Goal: Transaction & Acquisition: Purchase product/service

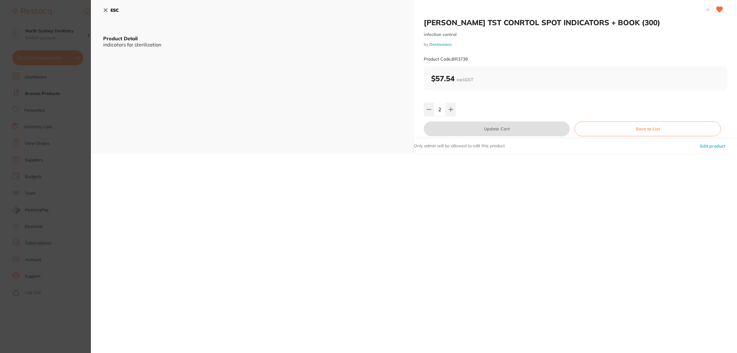
click at [58, 127] on section "[PERSON_NAME] TST CONRTOL SPOT INDICATORS + BOOK (300) infection control by Den…" at bounding box center [368, 176] width 737 height 353
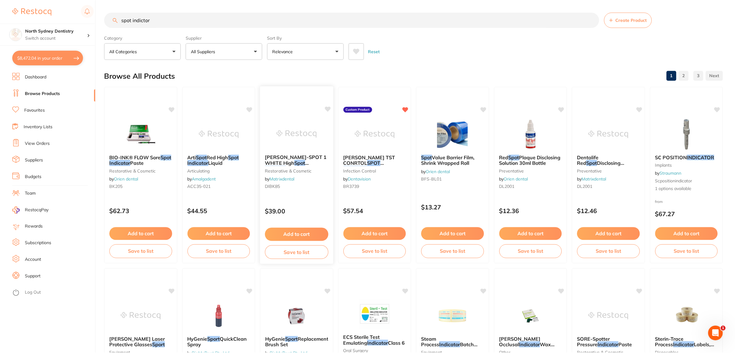
scroll to position [2, 0]
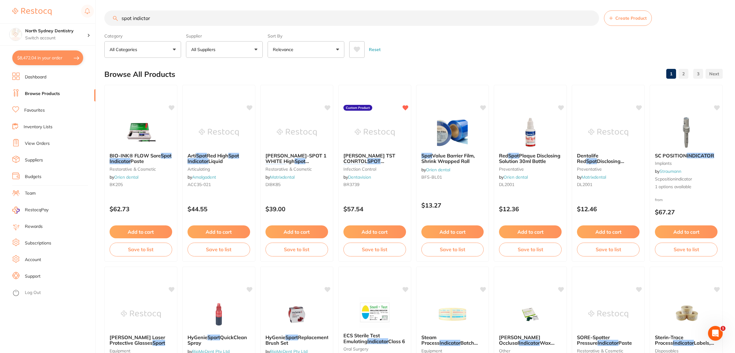
click at [34, 141] on link "View Orders" at bounding box center [37, 143] width 25 height 6
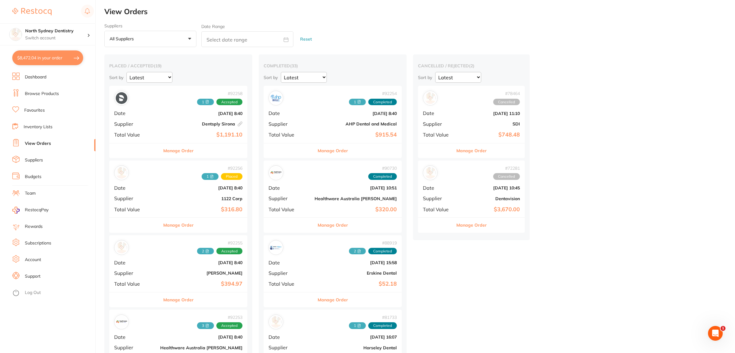
drag, startPoint x: 42, startPoint y: 55, endPoint x: 99, endPoint y: 55, distance: 57.1
click at [42, 55] on button "$8,472.04 in your order" at bounding box center [47, 57] width 71 height 15
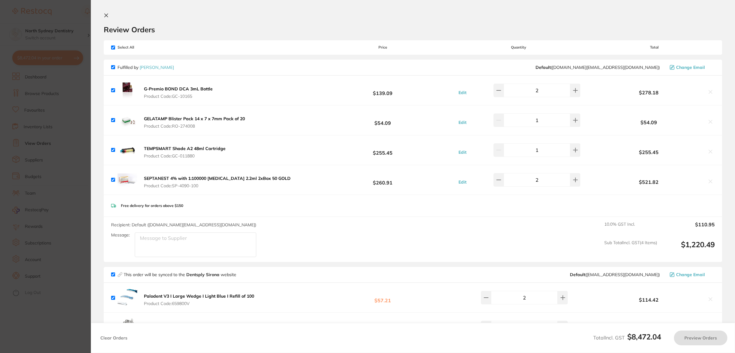
checkbox input "true"
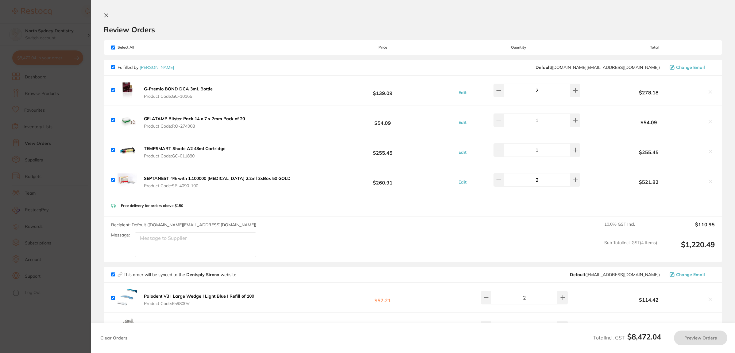
checkbox input "true"
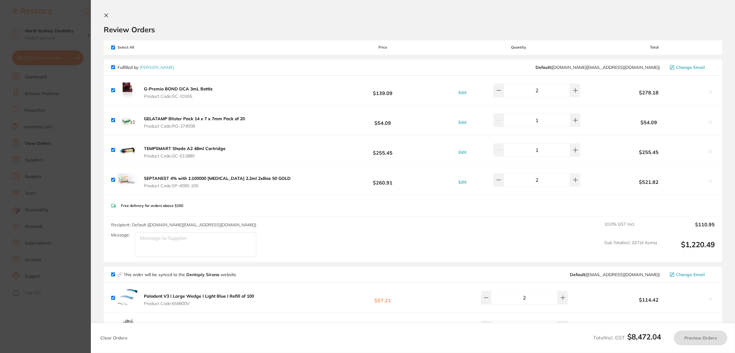
checkbox input "true"
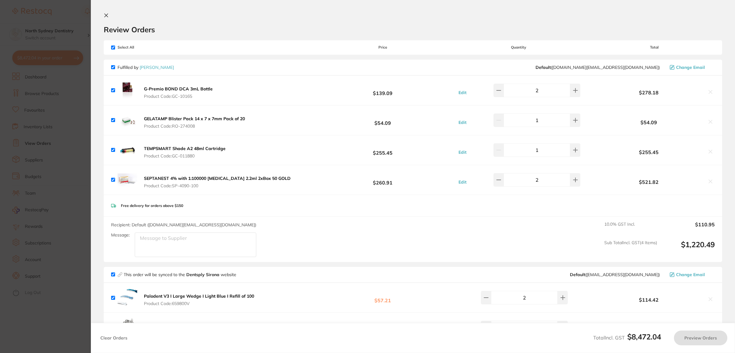
checkbox input "true"
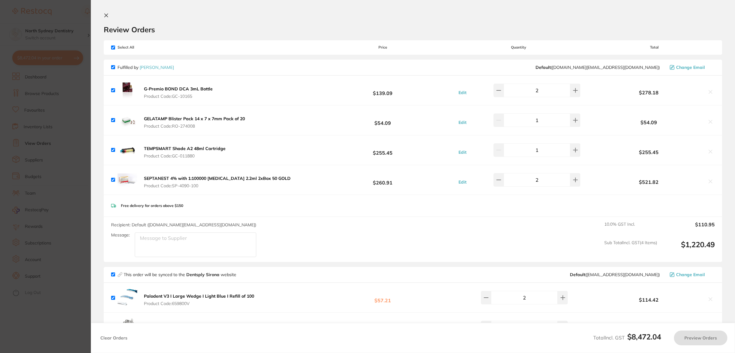
checkbox input "true"
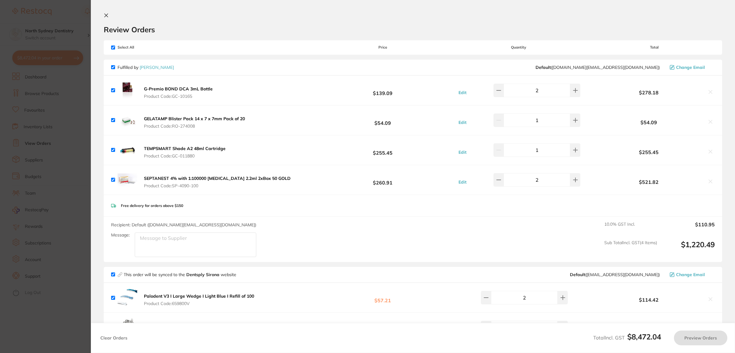
checkbox input "true"
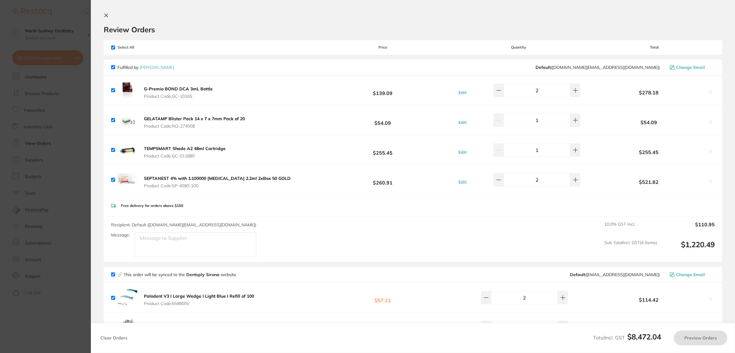
checkbox input "true"
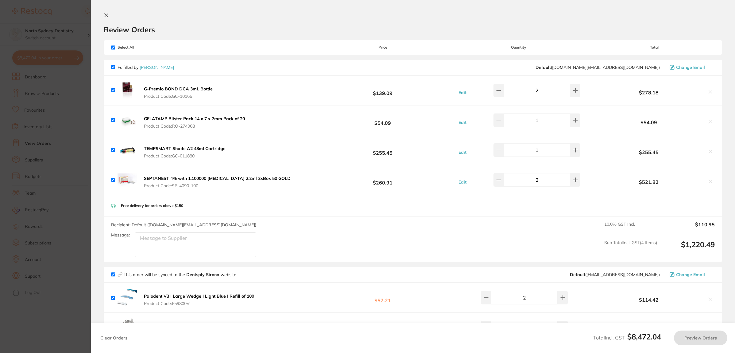
checkbox input "true"
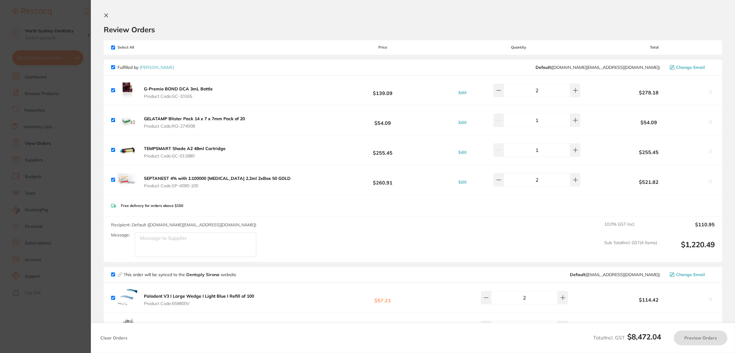
checkbox input "true"
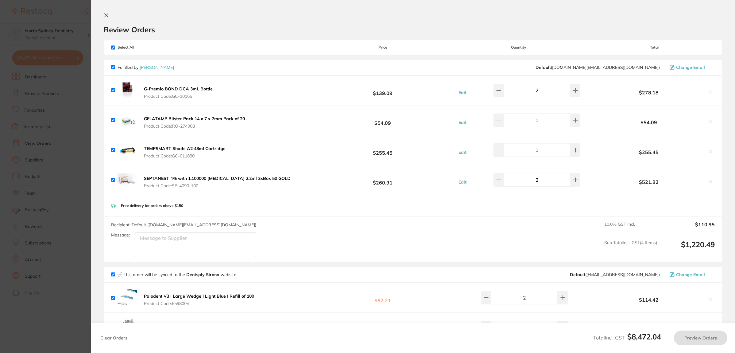
checkbox input "true"
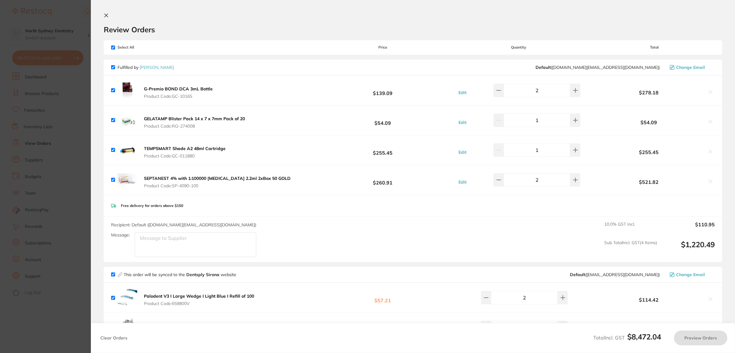
checkbox input "true"
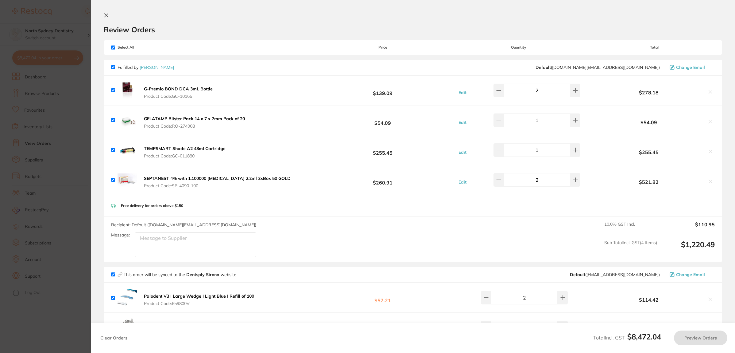
checkbox input "true"
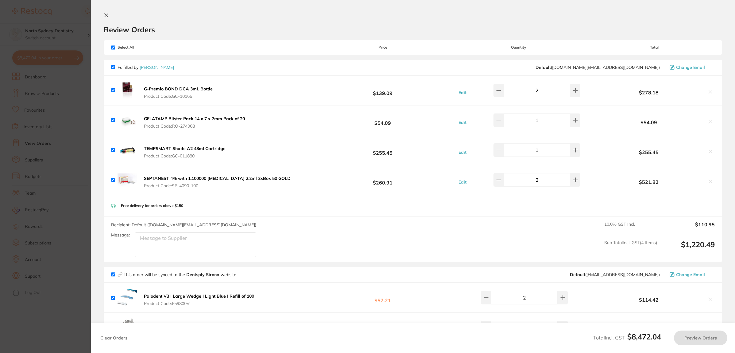
checkbox input "true"
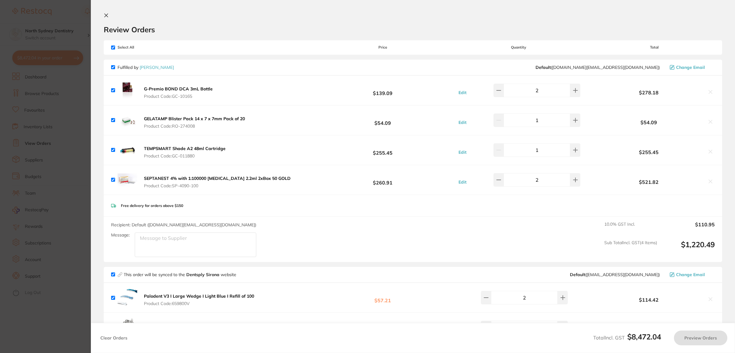
checkbox input "true"
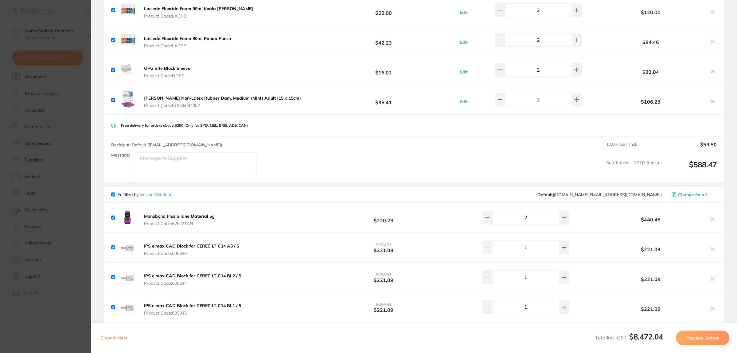
scroll to position [614, 0]
click at [218, 97] on b "[PERSON_NAME] Non-Latex Rubber Dam, Medium (Mint) Adult (15 x 15cm)" at bounding box center [222, 97] width 157 height 6
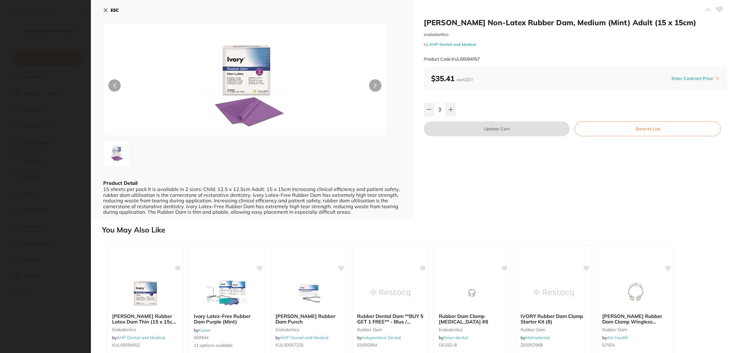
scroll to position [0, 0]
click at [246, 96] on img at bounding box center [245, 86] width 170 height 97
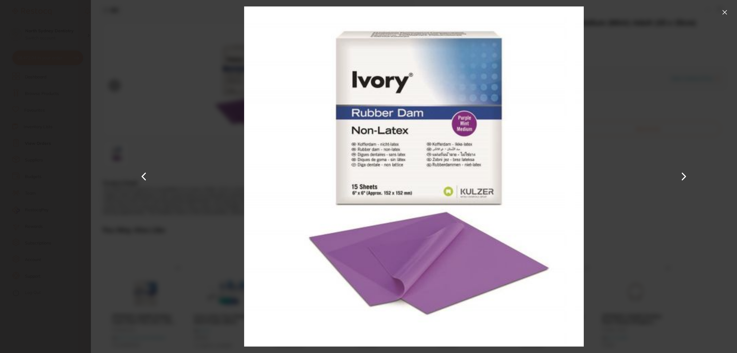
click at [629, 131] on div at bounding box center [414, 176] width 646 height 353
click at [725, 13] on button at bounding box center [725, 12] width 10 height 10
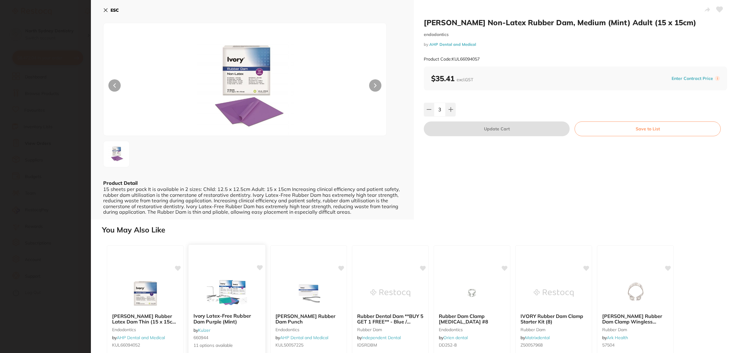
click at [232, 292] on img at bounding box center [227, 292] width 40 height 31
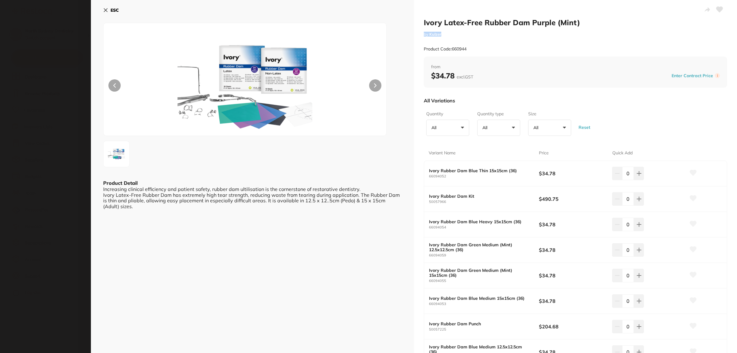
drag, startPoint x: 419, startPoint y: 33, endPoint x: 456, endPoint y: 29, distance: 38.0
click at [456, 29] on div "Ivory Latex-Free Rubber Dam Purple (Mint) by [PERSON_NAME] Product Code: 660944…" at bounding box center [575, 242] width 323 height 485
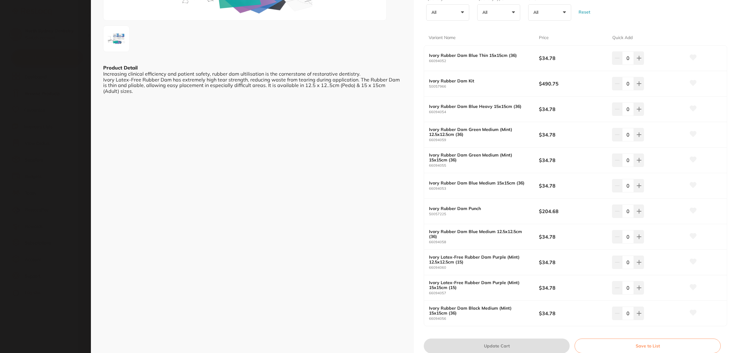
scroll to position [154, 0]
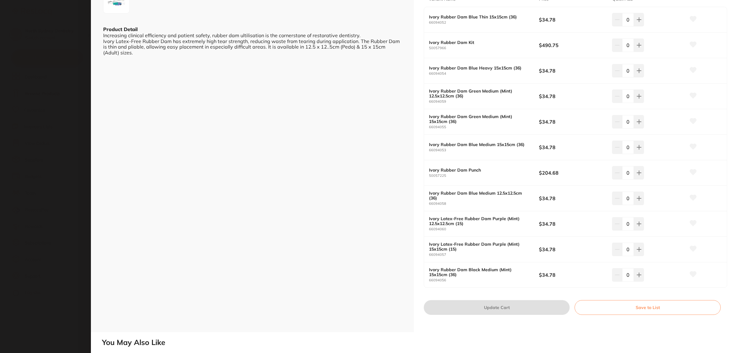
click at [8, 148] on section "Ivory Latex-Free Rubber Dam Purple (Mint) by [PERSON_NAME] Product Code: 660944…" at bounding box center [368, 176] width 737 height 353
click at [41, 170] on section "Ivory Latex-Free Rubber Dam Purple (Mint) by [PERSON_NAME] Product Code: 660944…" at bounding box center [368, 176] width 737 height 353
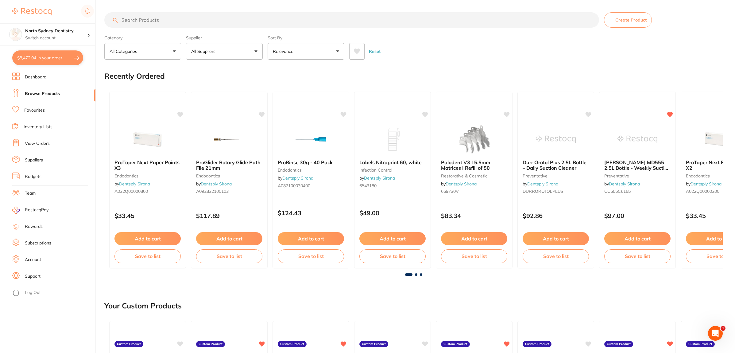
click at [45, 62] on button "$8,472.04 in your order" at bounding box center [47, 57] width 71 height 15
